Goal: Information Seeking & Learning: Compare options

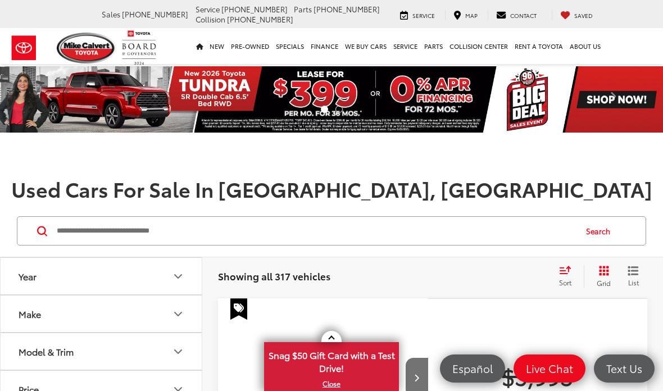
scroll to position [136, 0]
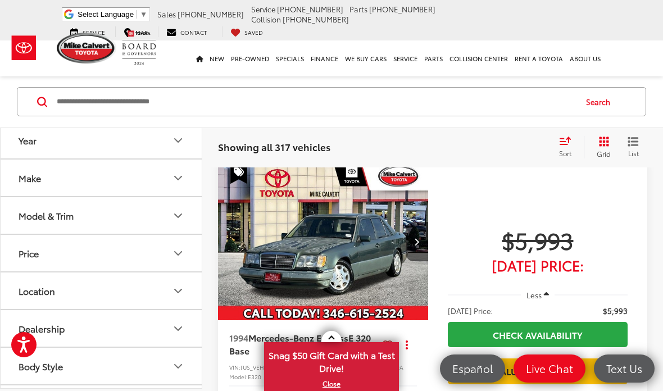
click at [176, 212] on icon "Model & Trim" at bounding box center [177, 215] width 13 height 13
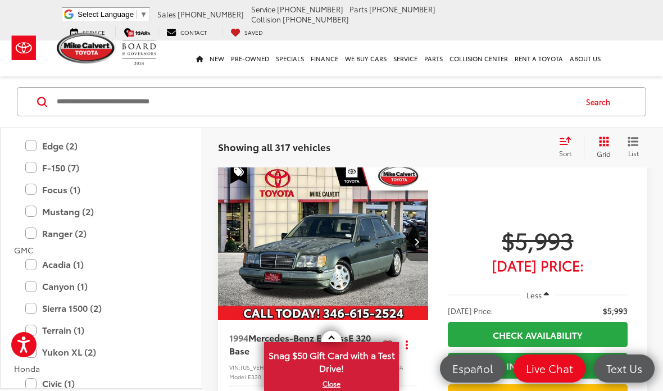
scroll to position [664, 0]
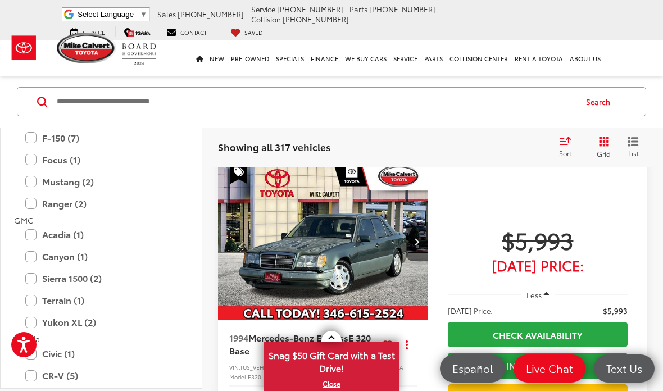
click at [88, 271] on label "Sierra 1500 (2)" at bounding box center [101, 279] width 152 height 20
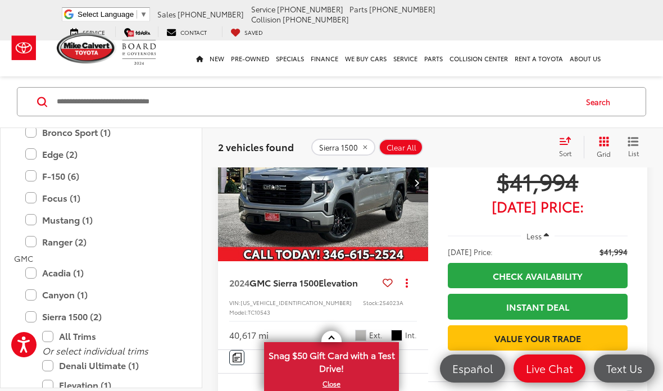
scroll to position [174, 0]
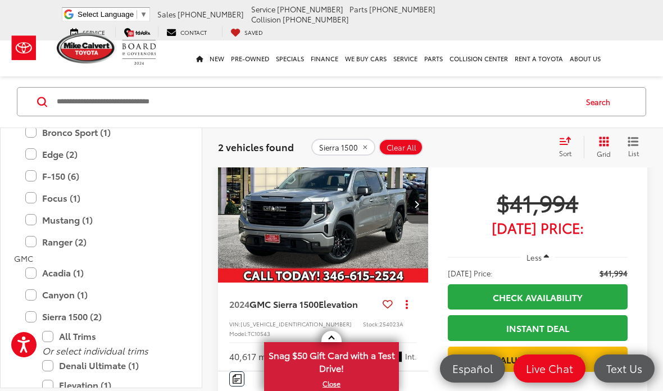
click at [426, 201] on button "Next image" at bounding box center [417, 203] width 22 height 39
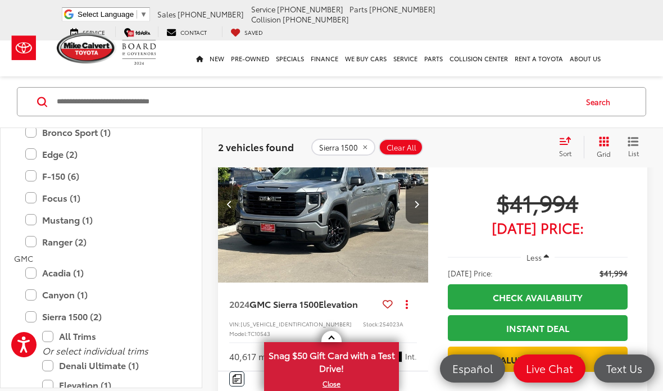
click at [416, 204] on icon "Next image" at bounding box center [416, 204] width 5 height 8
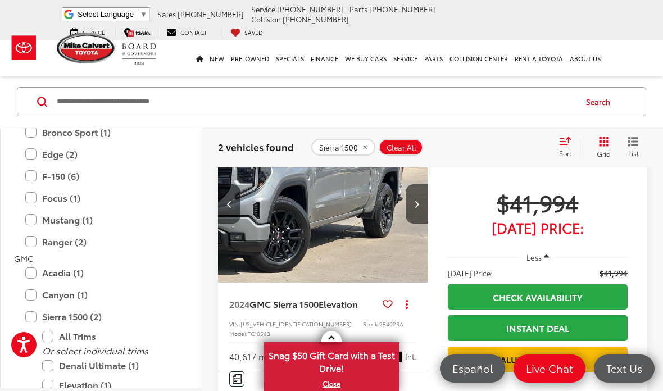
click at [413, 212] on button "Next image" at bounding box center [417, 203] width 22 height 39
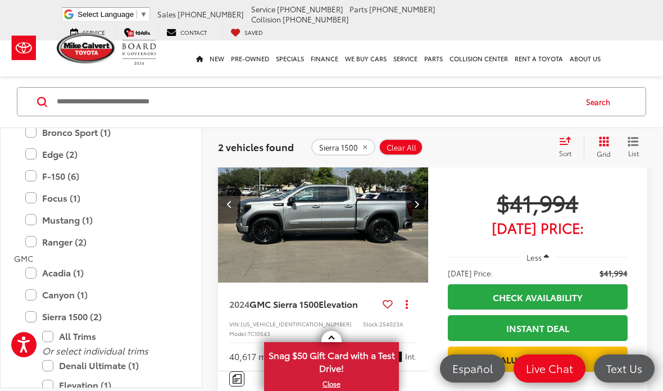
click at [413, 210] on button "Next image" at bounding box center [417, 203] width 22 height 39
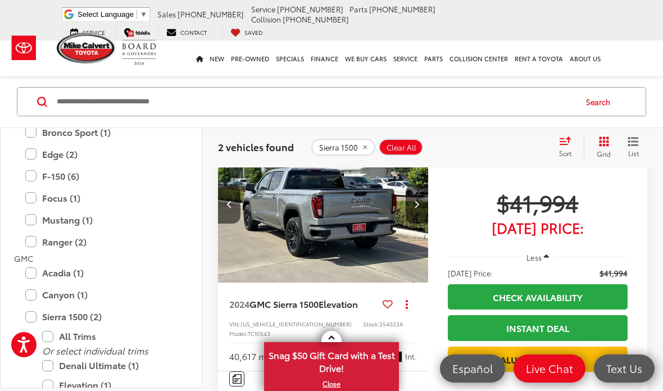
click at [413, 212] on button "Next image" at bounding box center [417, 203] width 22 height 39
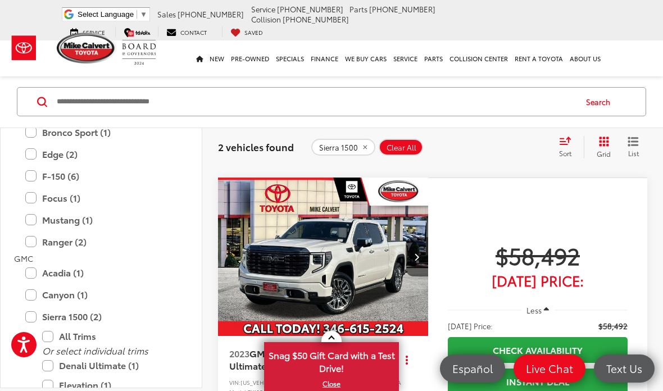
scroll to position [478, 0]
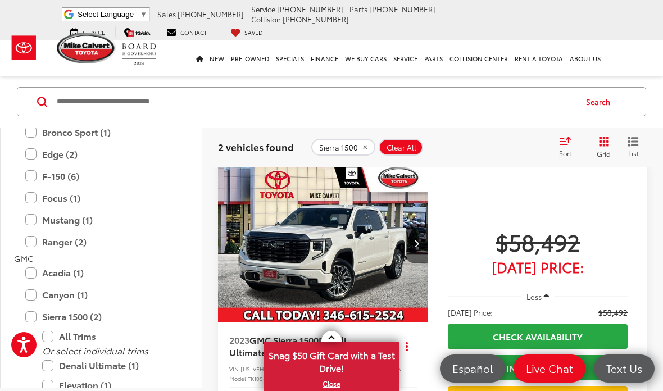
click at [415, 247] on icon "Next image" at bounding box center [416, 243] width 5 height 8
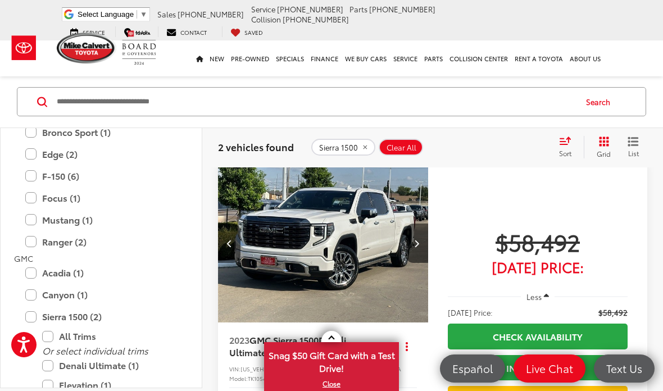
click at [415, 247] on icon "Next image" at bounding box center [416, 243] width 5 height 8
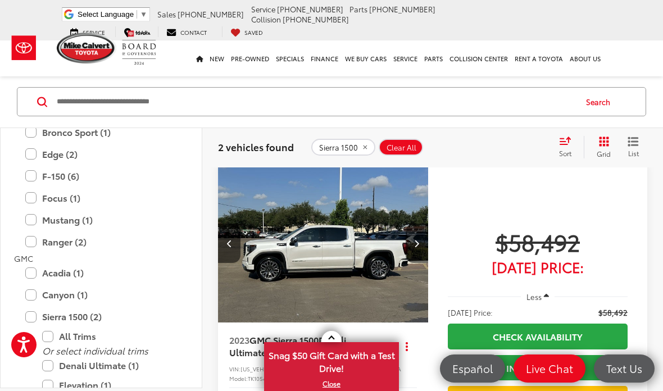
click at [414, 263] on button "Next image" at bounding box center [417, 243] width 22 height 39
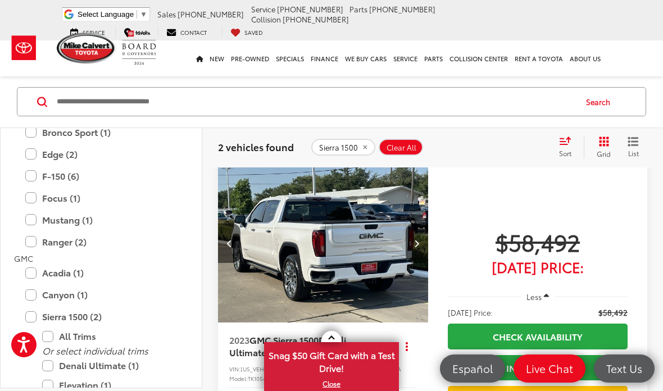
scroll to position [0, 636]
